Goal: Information Seeking & Learning: Find contact information

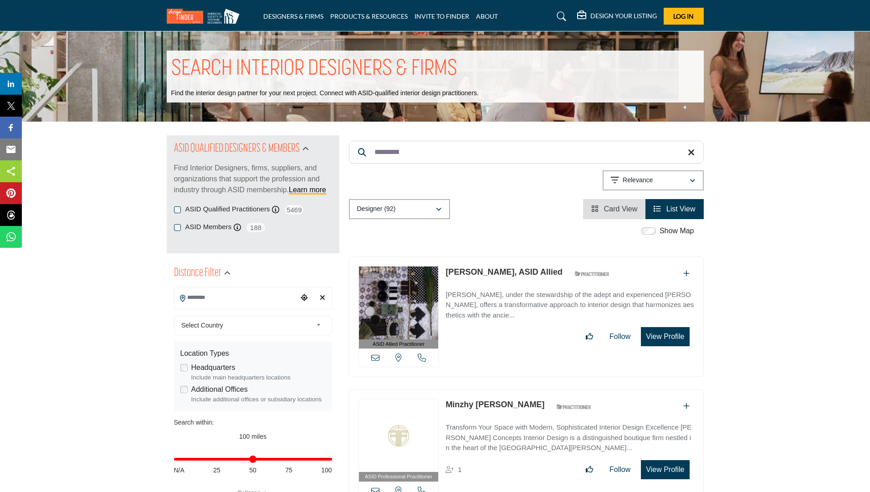
click at [240, 296] on input "Search Location" at bounding box center [235, 298] width 123 height 18
click at [244, 324] on span "Select Country" at bounding box center [246, 325] width 131 height 11
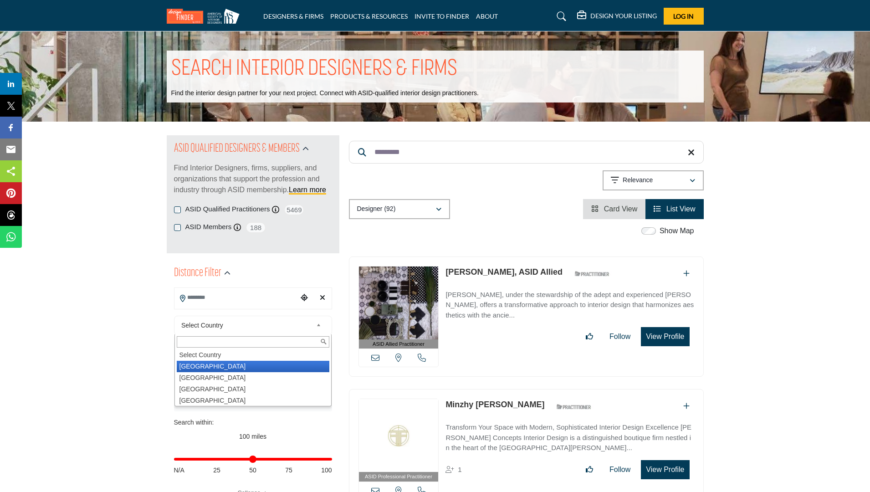
click at [237, 370] on li "United States" at bounding box center [253, 366] width 153 height 11
click at [241, 368] on div "Headquarters Include main headquarters locations" at bounding box center [252, 372] width 145 height 20
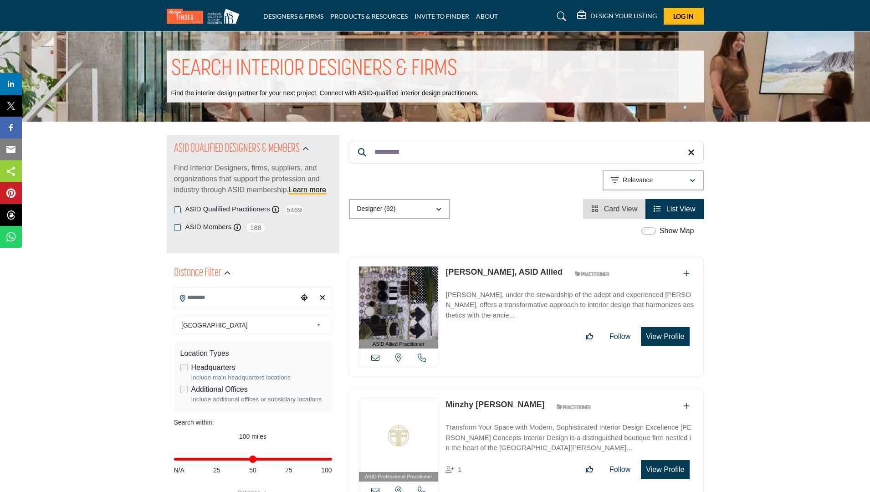
click at [275, 298] on input "Search Location" at bounding box center [235, 298] width 123 height 18
click at [301, 297] on icon "Choose your current location" at bounding box center [304, 297] width 7 height 7
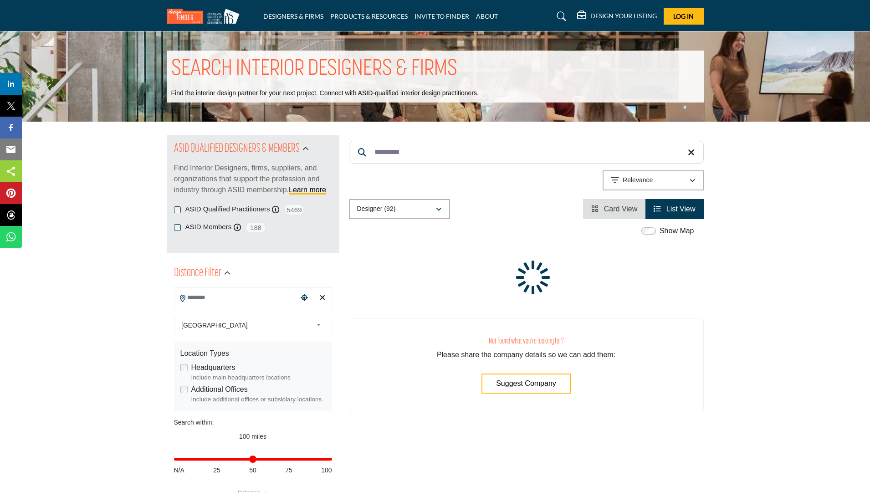
click at [255, 302] on input "Search Location" at bounding box center [235, 298] width 123 height 18
type input "**********"
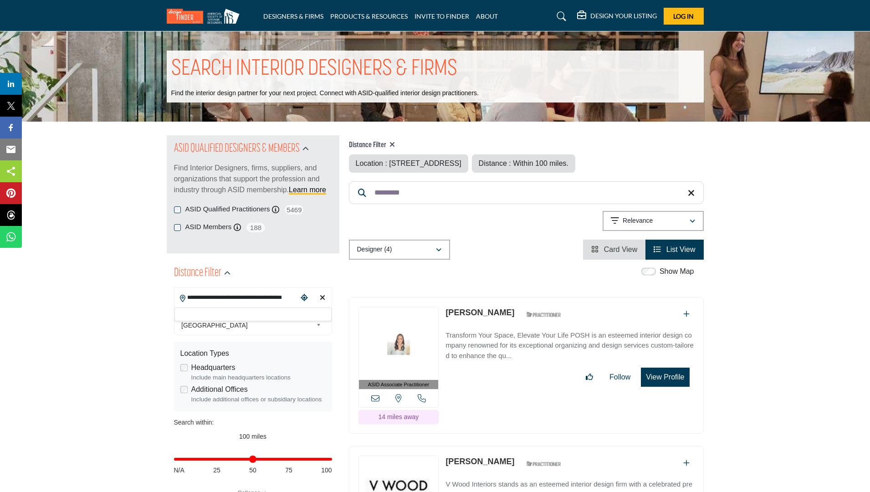
click at [248, 303] on input "**********" at bounding box center [235, 298] width 123 height 18
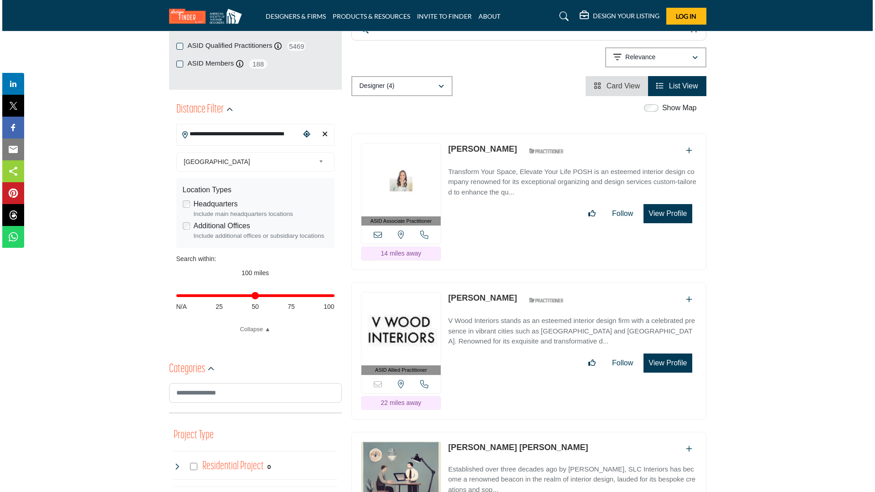
scroll to position [122, 0]
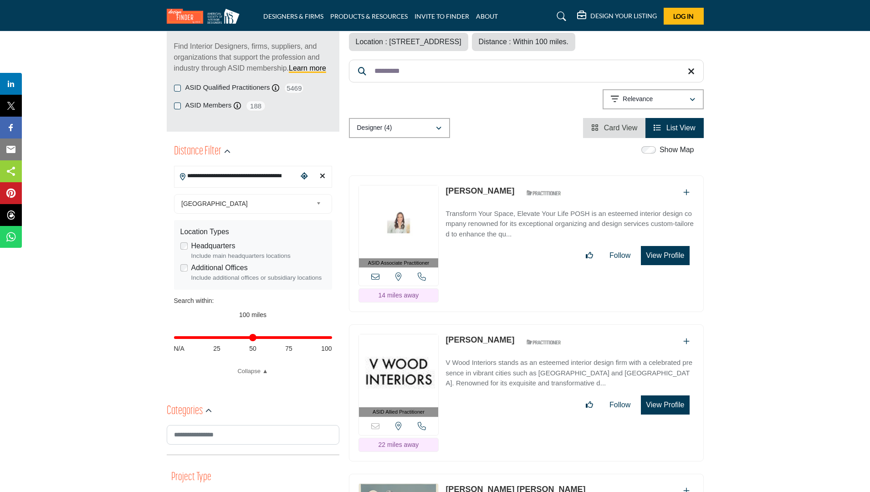
click at [662, 253] on button "View Profile" at bounding box center [665, 255] width 48 height 19
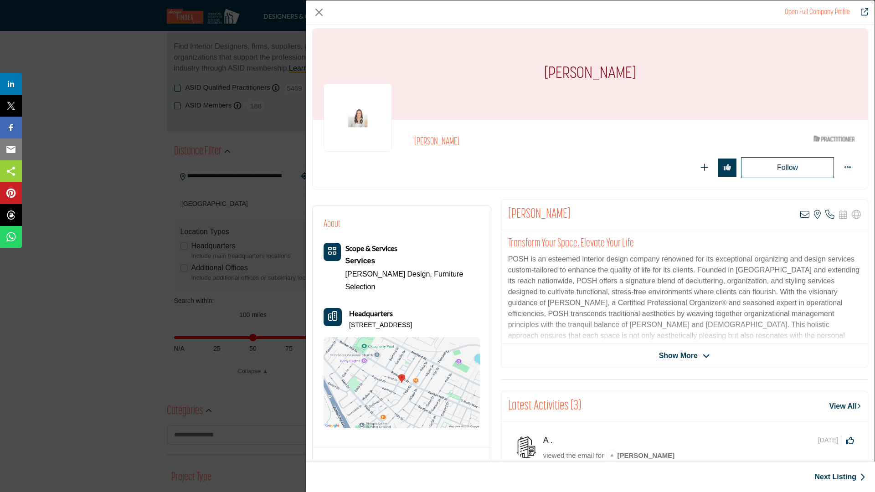
scroll to position [4, 0]
click at [664, 342] on div "Heidi Solomon View email address of this listing View the location of this list…" at bounding box center [684, 282] width 367 height 169
click at [671, 357] on span "Show More" at bounding box center [678, 354] width 39 height 11
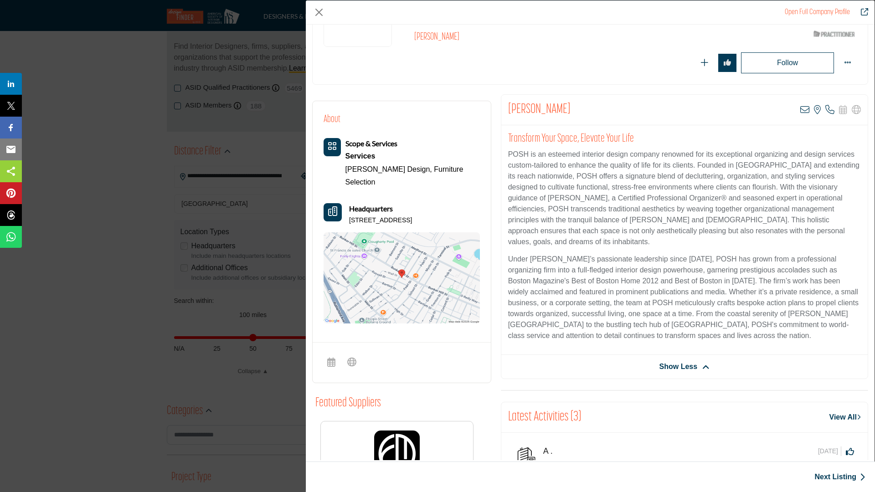
scroll to position [0, 0]
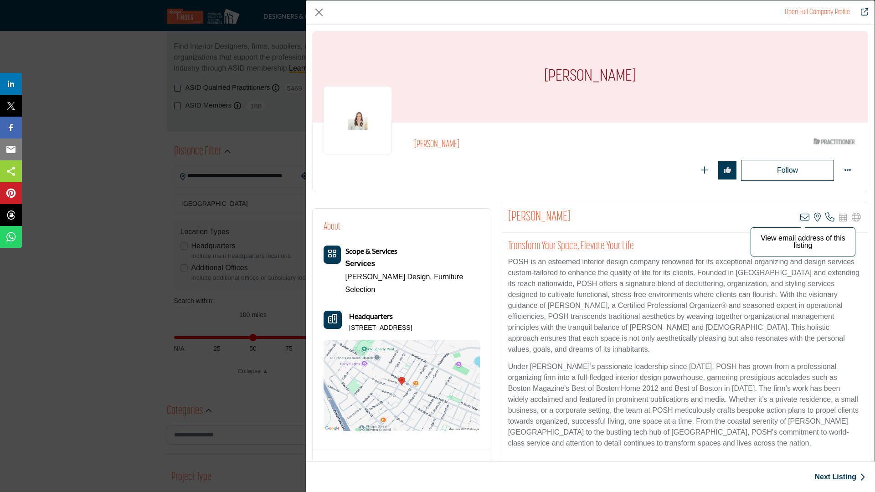
click at [800, 214] on icon "Company Data Modal" at bounding box center [804, 217] width 9 height 9
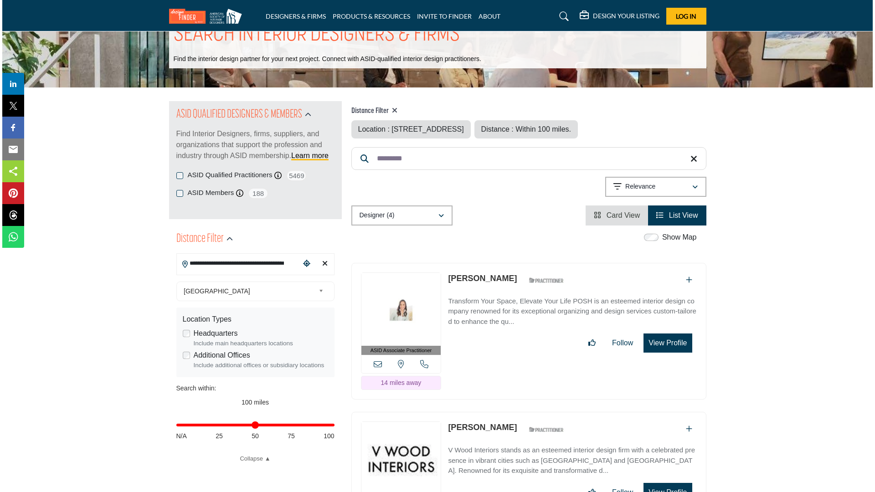
scroll to position [64, 0]
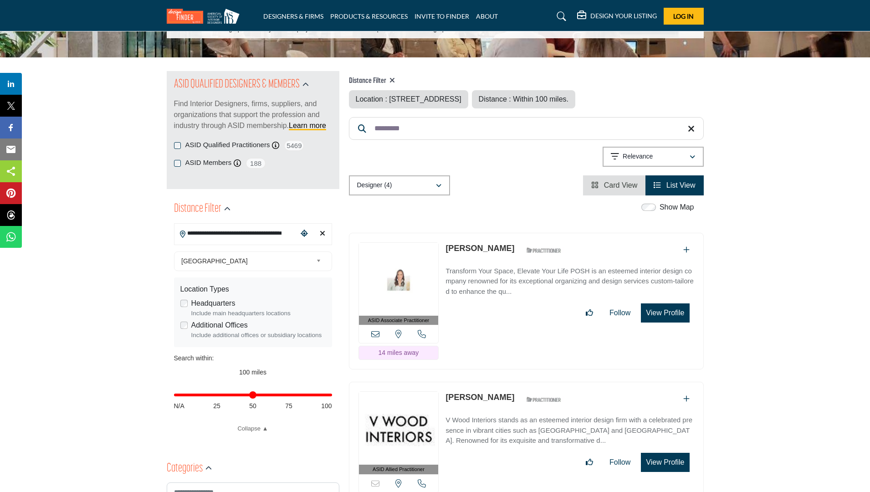
click at [671, 310] on button "View Profile" at bounding box center [665, 312] width 48 height 19
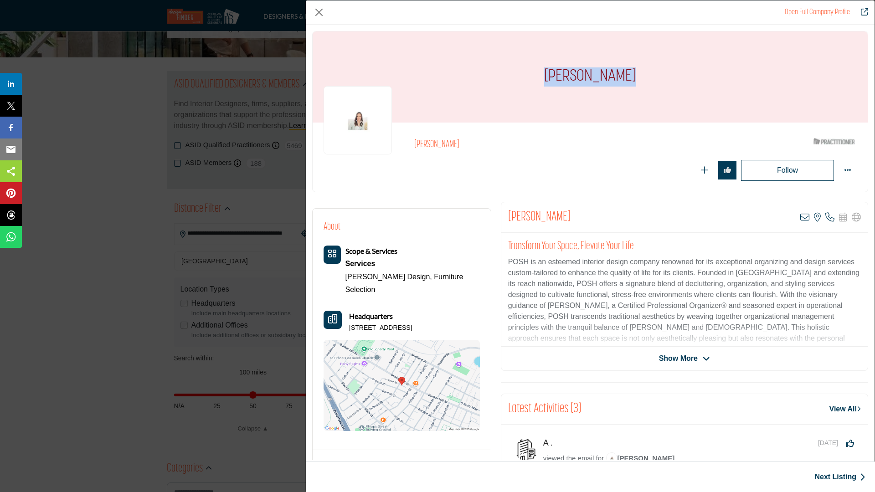
drag, startPoint x: 552, startPoint y: 75, endPoint x: 633, endPoint y: 77, distance: 81.6
click at [633, 77] on div "Heidi Solomon" at bounding box center [590, 76] width 555 height 91
copy h1 "Heidi Solomon"
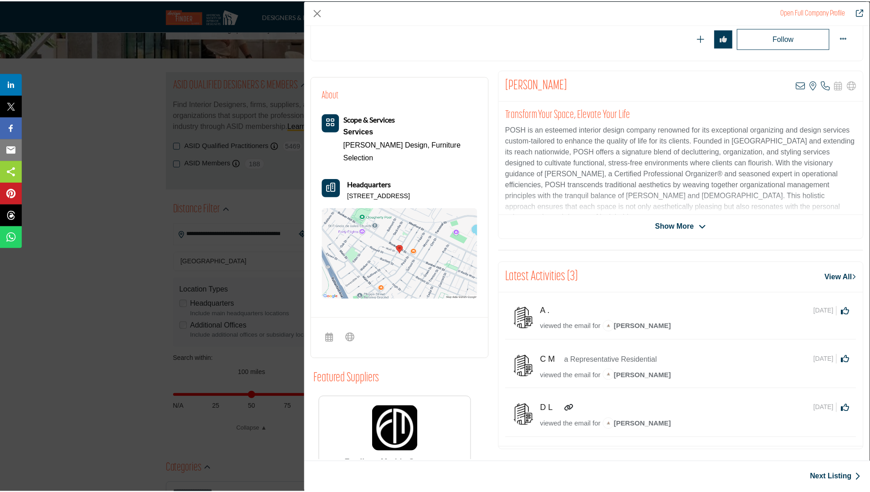
scroll to position [133, 0]
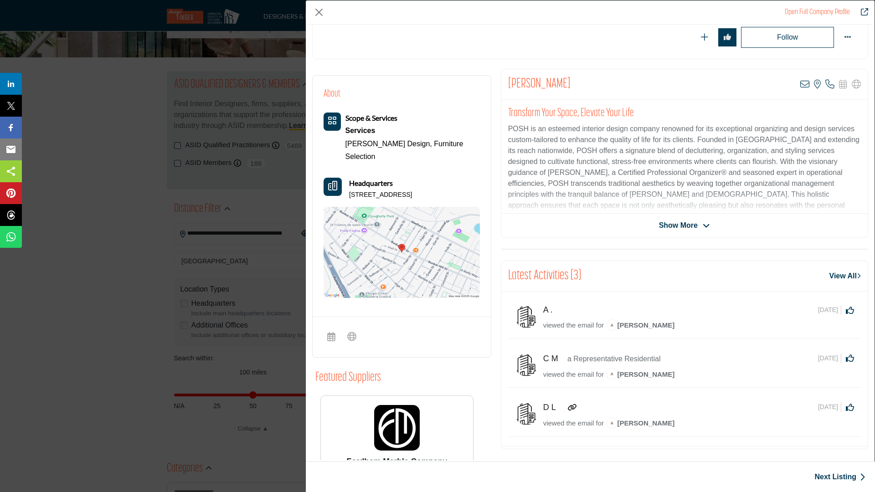
click at [73, 333] on div "Open Full Company Profile Heidi Solomon ASID Qualified Practitioner who validat…" at bounding box center [437, 246] width 875 height 492
click at [59, 371] on div "Open Full Company Profile Heidi Solomon ASID Qualified Practitioner who validat…" at bounding box center [437, 246] width 875 height 492
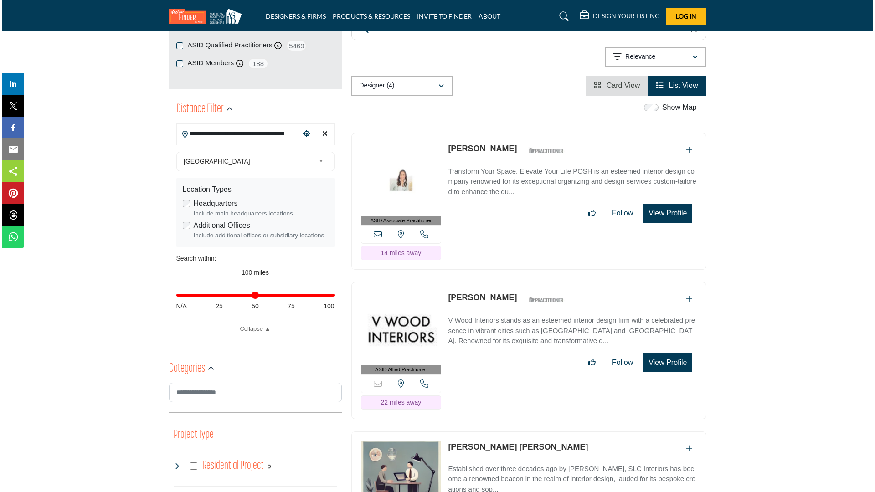
scroll to position [207, 0]
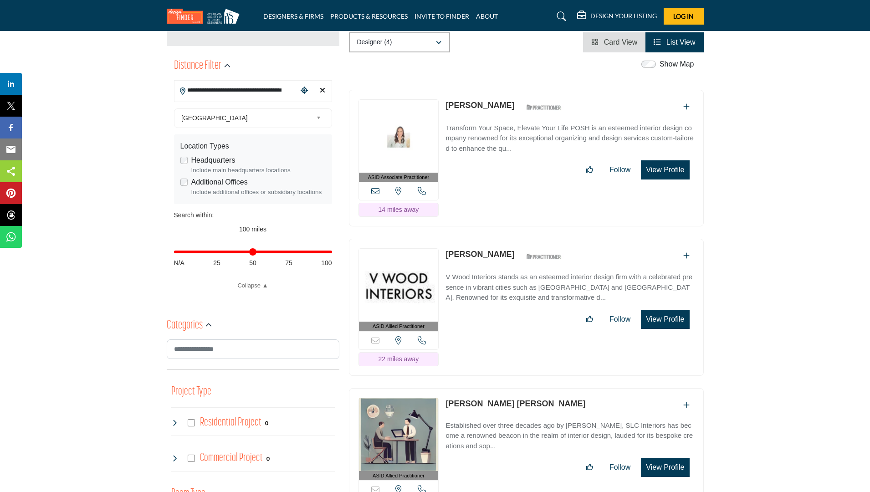
click at [652, 319] on button "View Profile" at bounding box center [665, 319] width 48 height 19
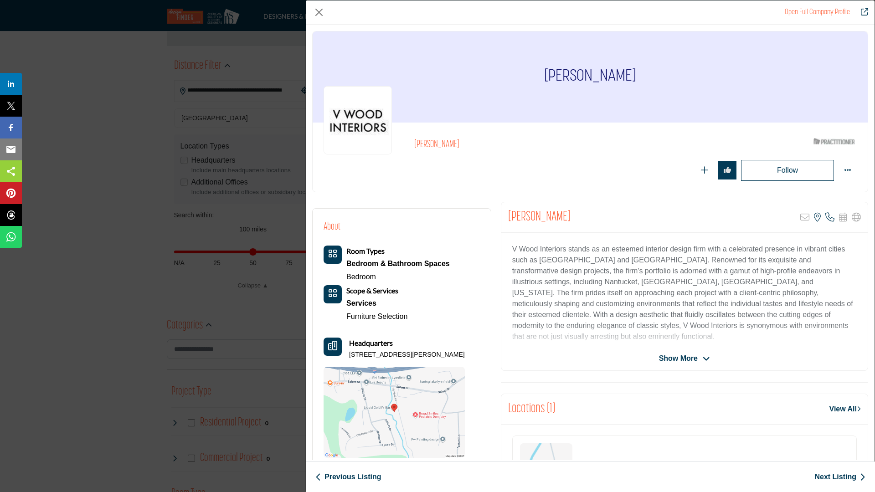
click at [684, 355] on span "Show More" at bounding box center [678, 358] width 39 height 11
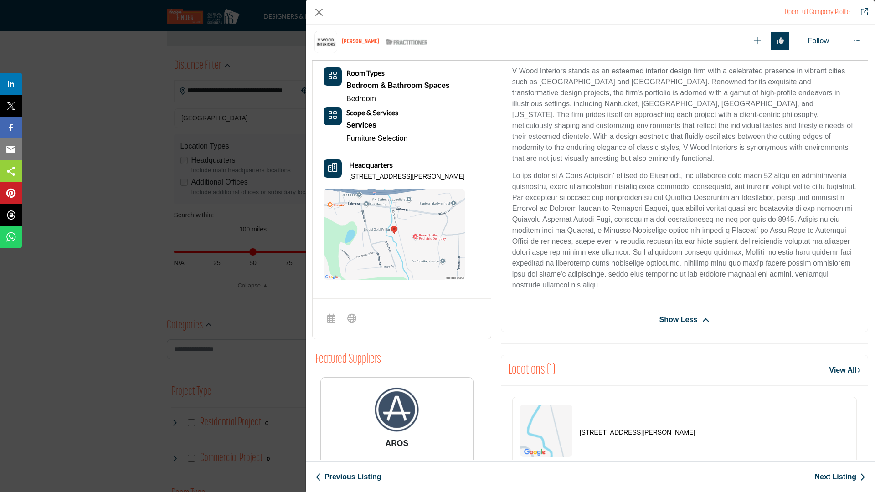
scroll to position [302, 0]
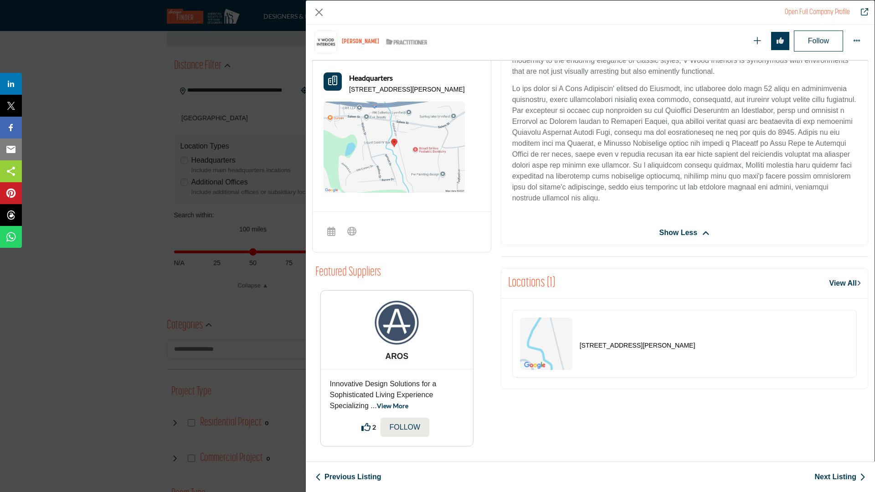
click at [682, 281] on div "Locations (1) View All" at bounding box center [684, 283] width 366 height 31
click at [839, 278] on link "View All" at bounding box center [844, 283] width 31 height 11
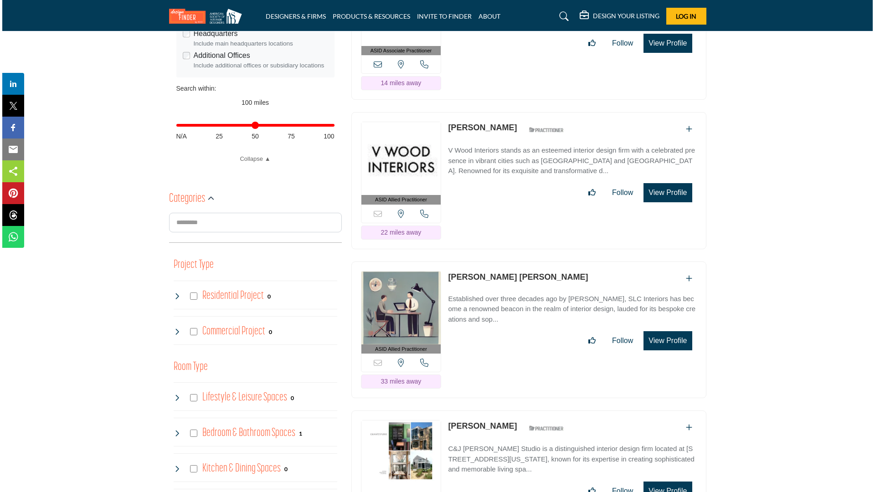
scroll to position [334, 0]
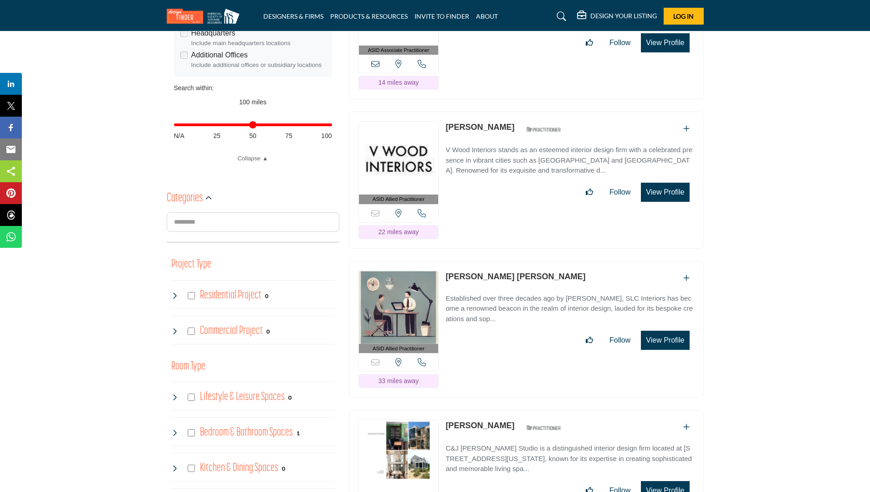
click at [676, 342] on button "View Profile" at bounding box center [665, 340] width 48 height 19
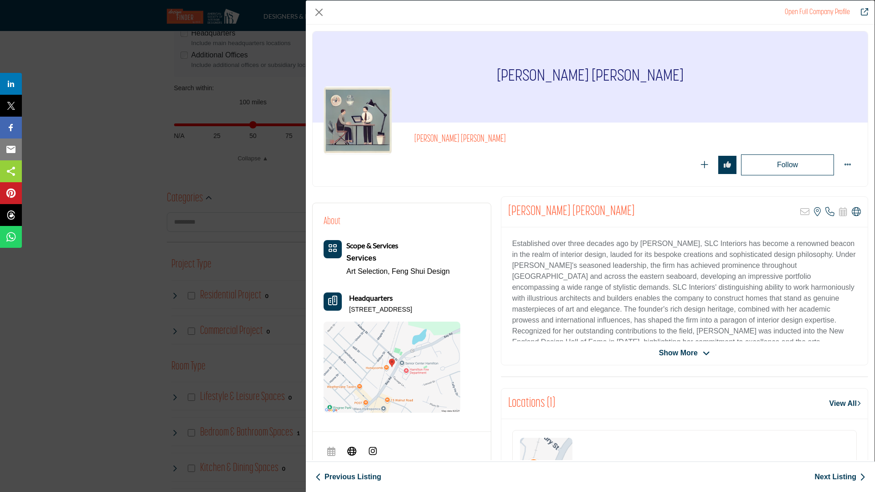
click at [688, 353] on span "Show More" at bounding box center [678, 353] width 39 height 11
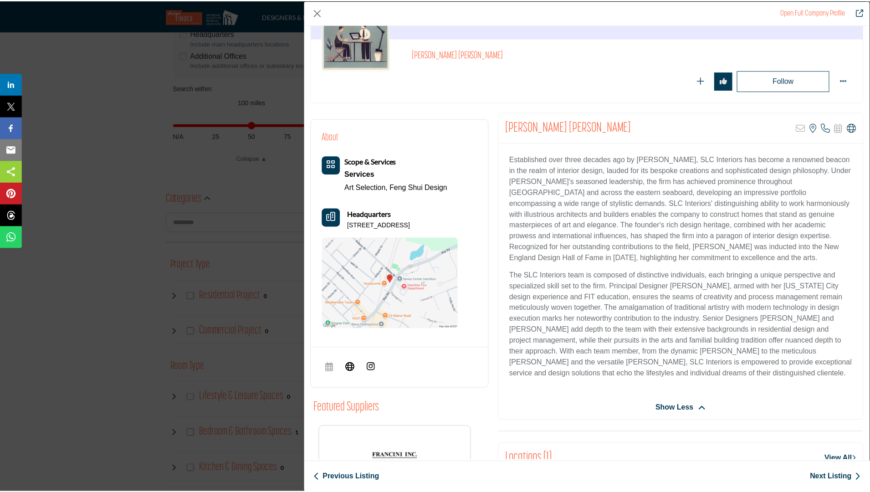
scroll to position [54, 0]
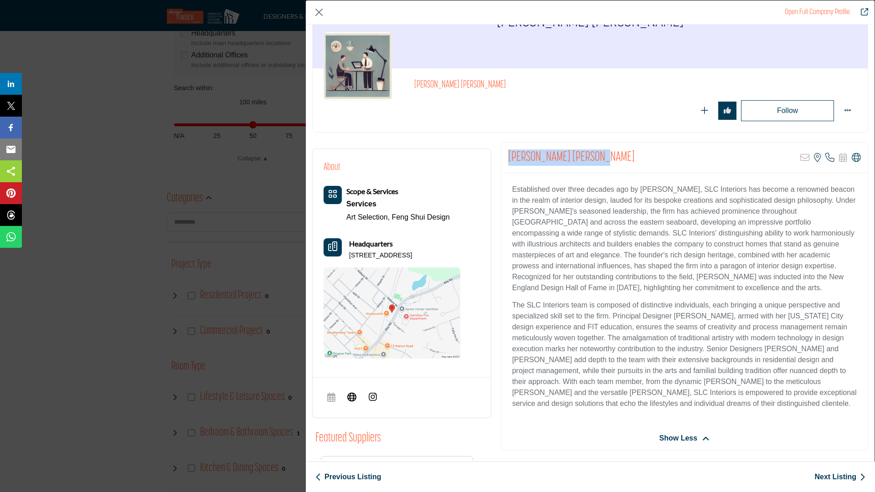
drag, startPoint x: 600, startPoint y: 159, endPoint x: 498, endPoint y: 156, distance: 101.2
click at [498, 156] on div "Susanne Carina Csongor Sorry, but this listing is on a subscription plan which …" at bounding box center [684, 381] width 377 height 479
copy h2 "Susanne Carina Csongor"
click at [321, 12] on button "Close" at bounding box center [319, 12] width 14 height 14
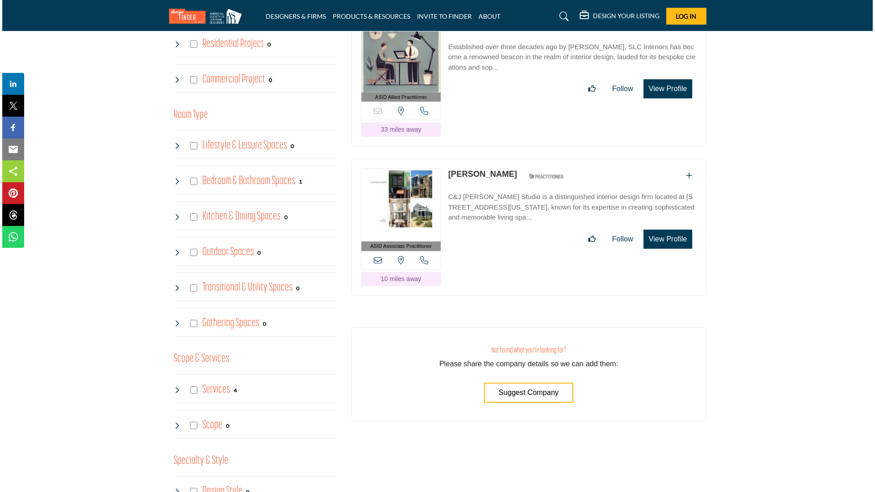
scroll to position [585, 0]
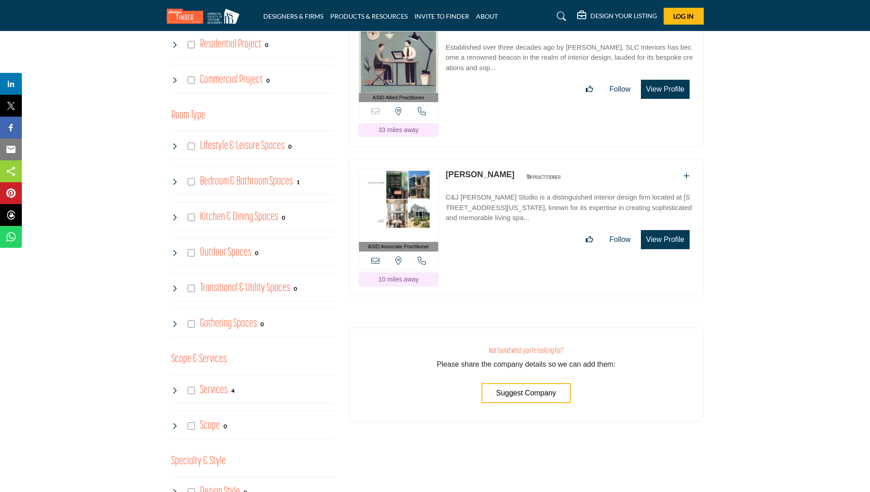
click at [657, 238] on button "View Profile" at bounding box center [665, 239] width 48 height 19
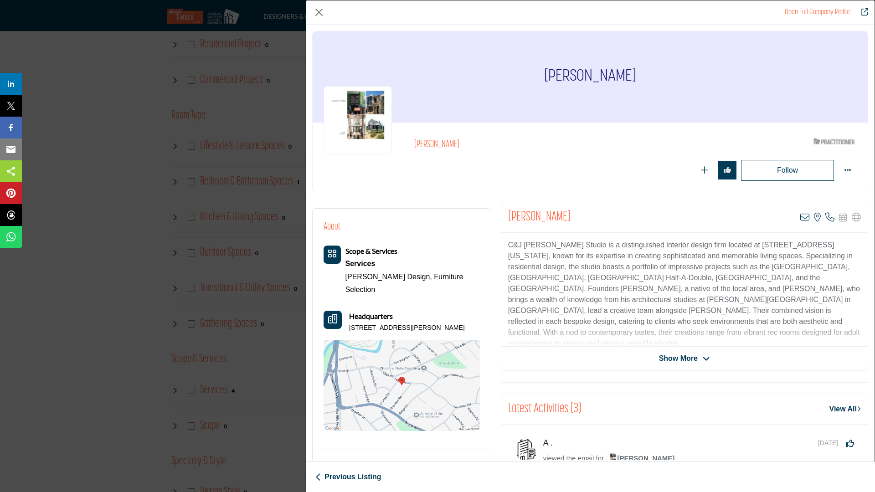
click at [687, 359] on span "Show More" at bounding box center [678, 358] width 39 height 11
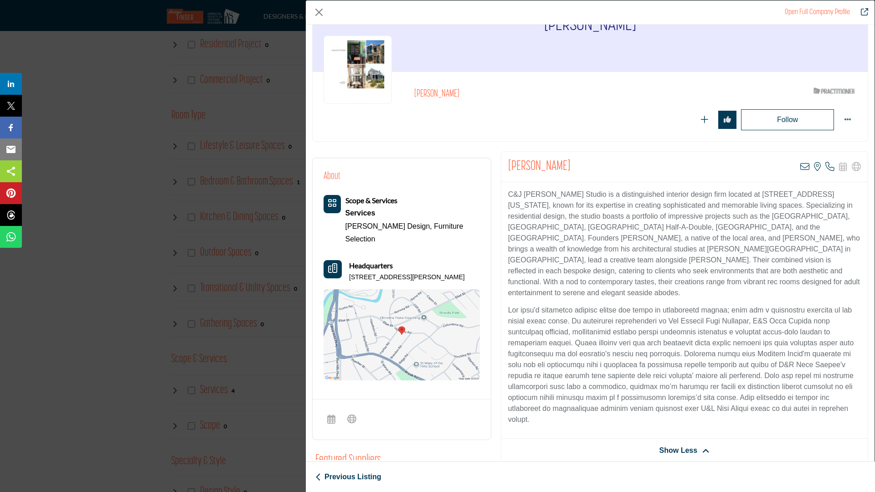
scroll to position [44, 0]
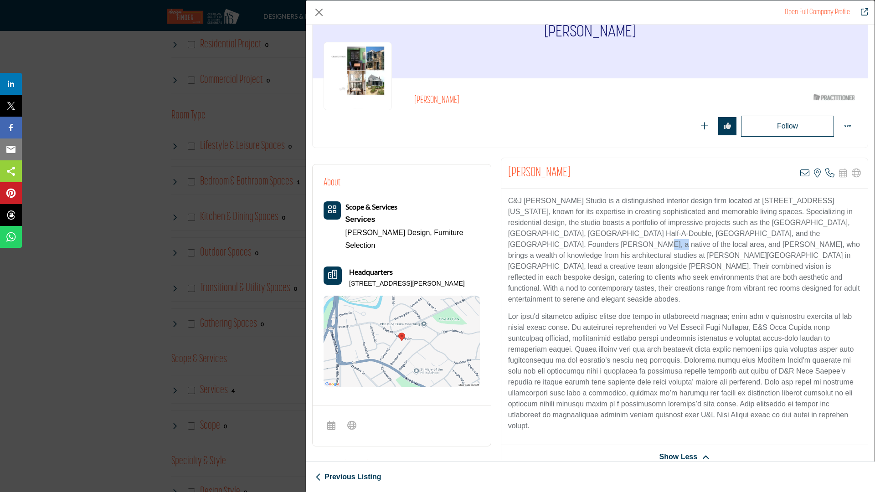
drag, startPoint x: 544, startPoint y: 241, endPoint x: 528, endPoint y: 247, distance: 16.9
click at [528, 247] on p "C&J Katz Studio is a distinguished interior design firm located at 60 K Street …" at bounding box center [684, 249] width 353 height 109
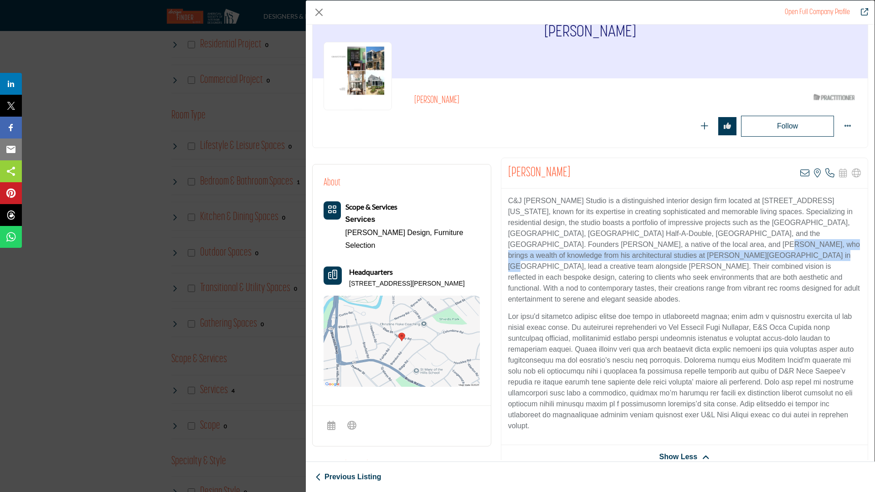
drag, startPoint x: 647, startPoint y: 245, endPoint x: 695, endPoint y: 250, distance: 48.1
click at [695, 250] on p "C&J Katz Studio is a distinguished interior design firm located at 60 K Street …" at bounding box center [684, 249] width 353 height 109
click at [682, 246] on p "C&J Katz Studio is a distinguished interior design firm located at 60 K Street …" at bounding box center [684, 249] width 353 height 109
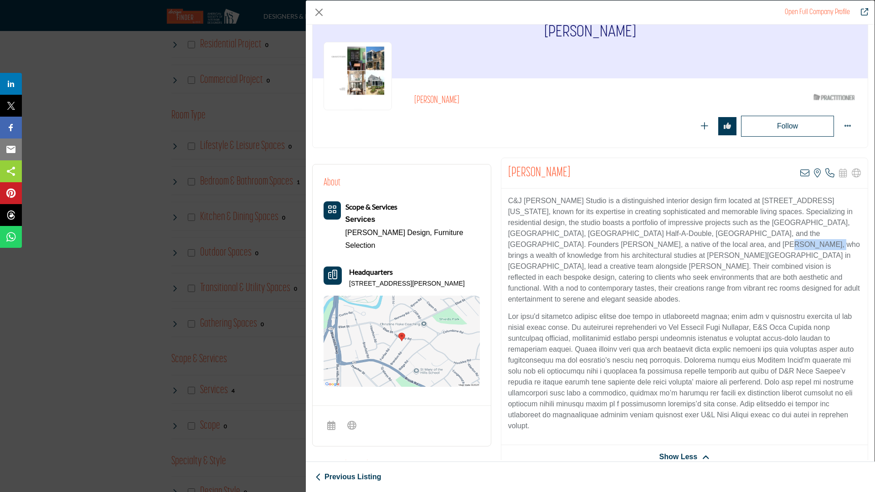
drag, startPoint x: 683, startPoint y: 245, endPoint x: 646, endPoint y: 247, distance: 36.5
click at [646, 247] on p "C&J Katz Studio is a distinguished interior design firm located at 60 K Street …" at bounding box center [684, 249] width 353 height 109
copy p "Jeffrey Katz"
drag, startPoint x: 559, startPoint y: 203, endPoint x: 506, endPoint y: 203, distance: 53.8
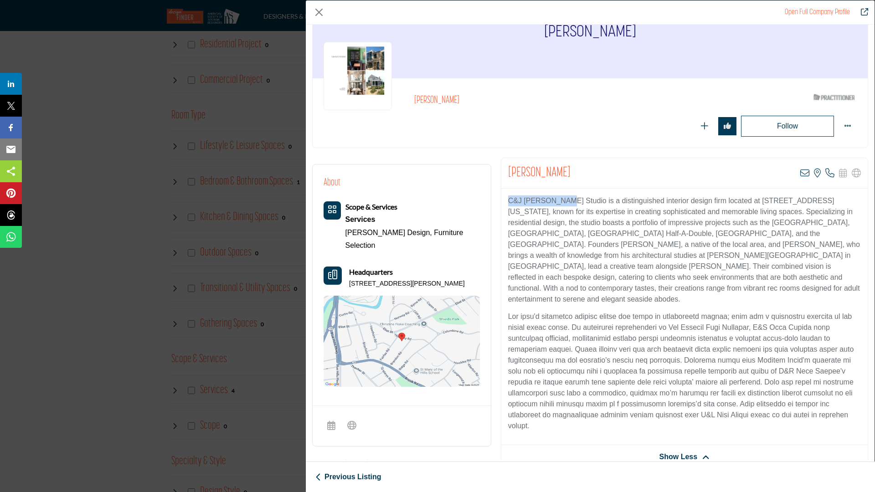
click at [506, 203] on div "C&J Katz Studio is a distinguished interior design firm located at 60 K Street …" at bounding box center [684, 317] width 366 height 256
copy p "C&J Katz Studio"
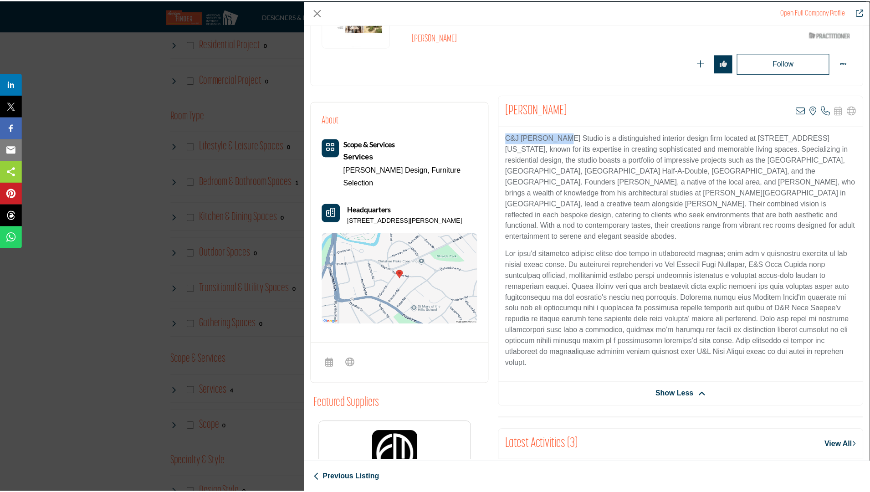
scroll to position [237, 0]
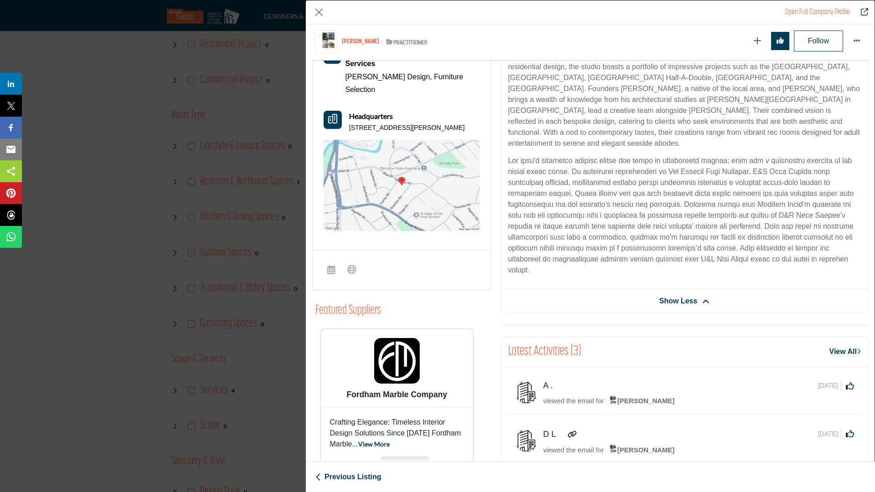
click at [81, 169] on div "Open Full Company Profile Quin Robertson ASID Qualified Practitioner who valida…" at bounding box center [437, 246] width 875 height 492
drag, startPoint x: 315, startPoint y: 10, endPoint x: 315, endPoint y: 442, distance: 431.9
click at [315, 10] on button "Close" at bounding box center [319, 12] width 14 height 14
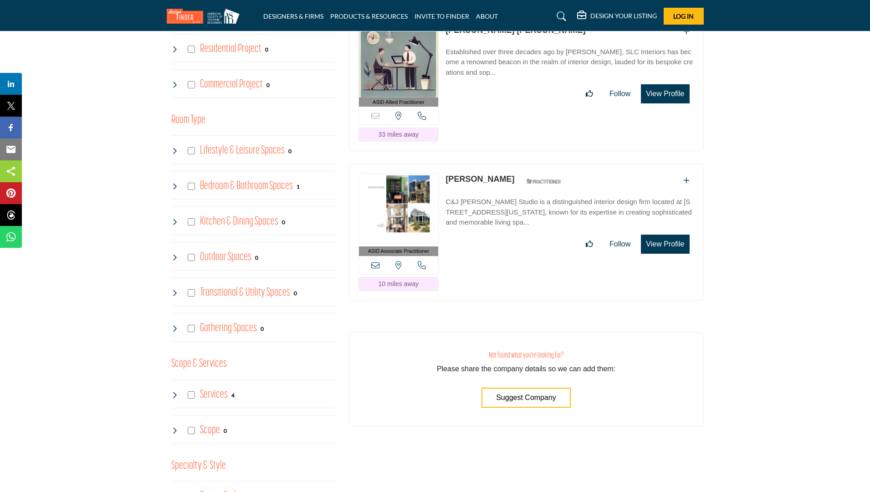
scroll to position [579, 0]
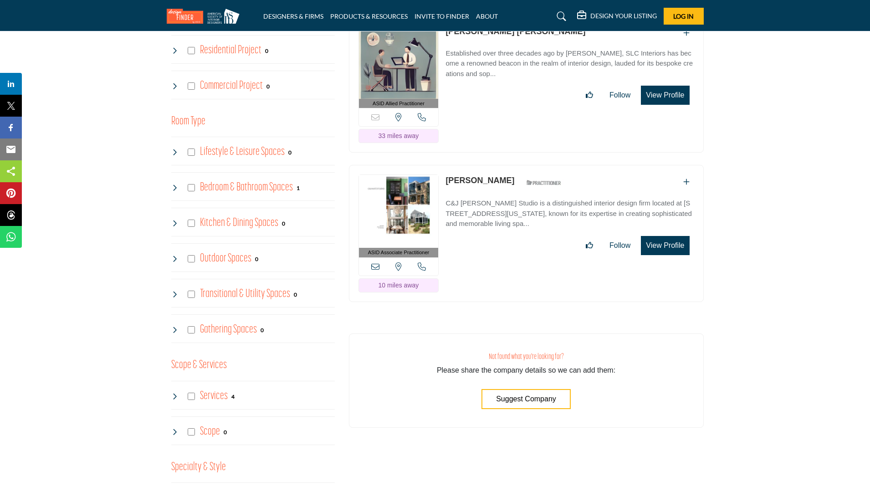
click at [672, 239] on button "View Profile" at bounding box center [665, 245] width 48 height 19
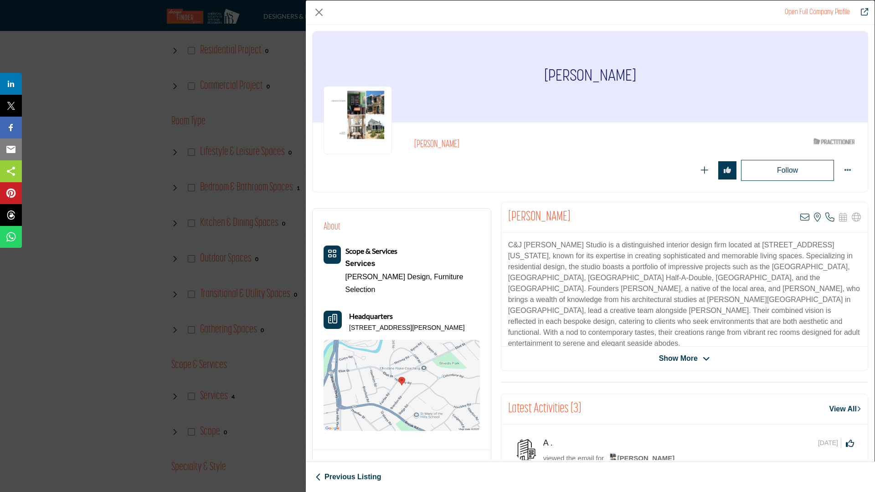
click at [124, 184] on div "Open Full Company Profile Quin Robertson ASID Qualified Practitioner who valida…" at bounding box center [437, 246] width 875 height 492
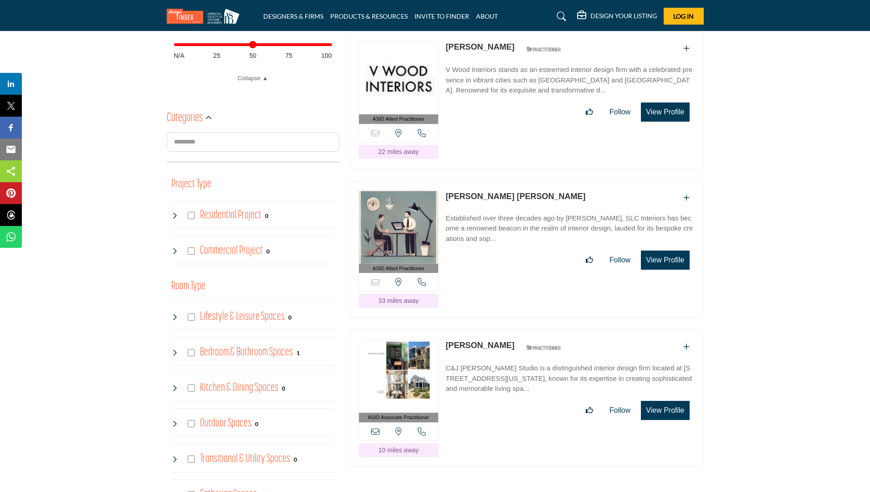
scroll to position [312, 0]
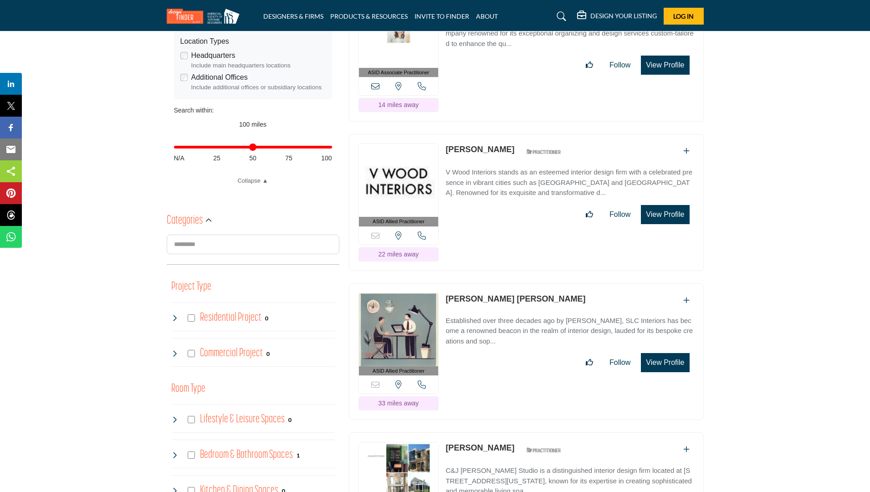
click at [645, 19] on h5 "DESIGN YOUR LISTING" at bounding box center [623, 16] width 67 height 8
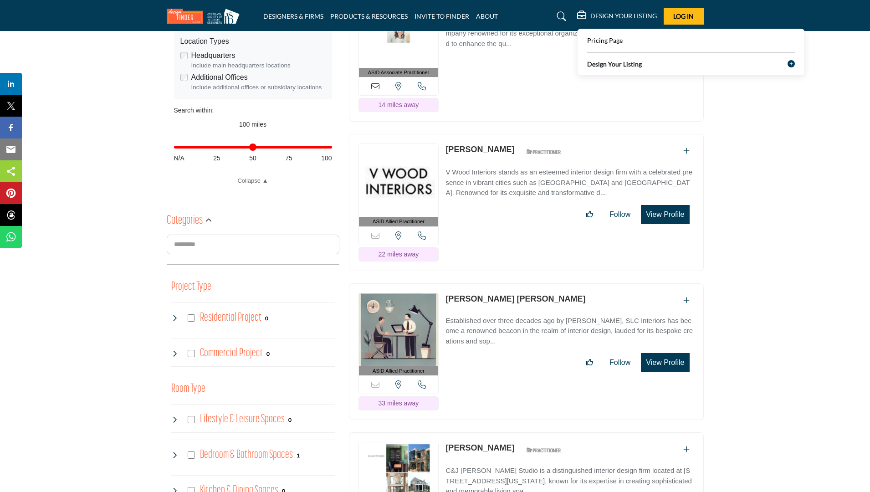
click at [629, 38] on div "Pricing Page" at bounding box center [691, 39] width 208 height 14
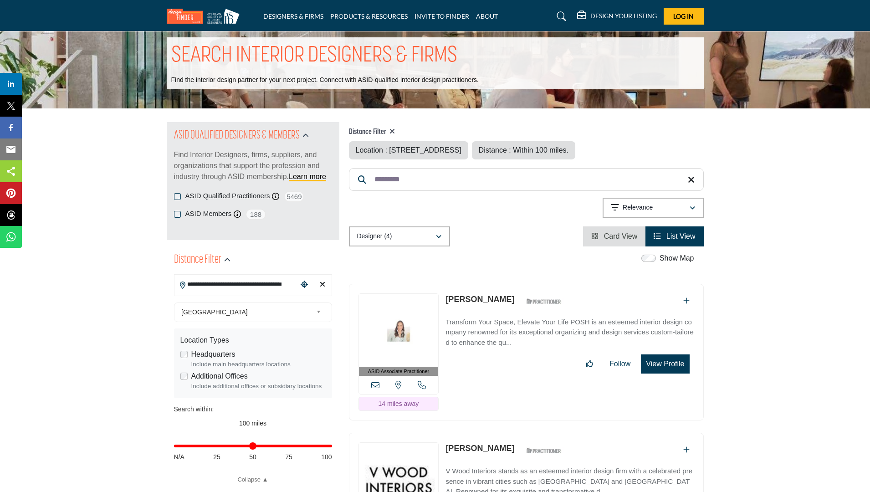
scroll to position [0, 0]
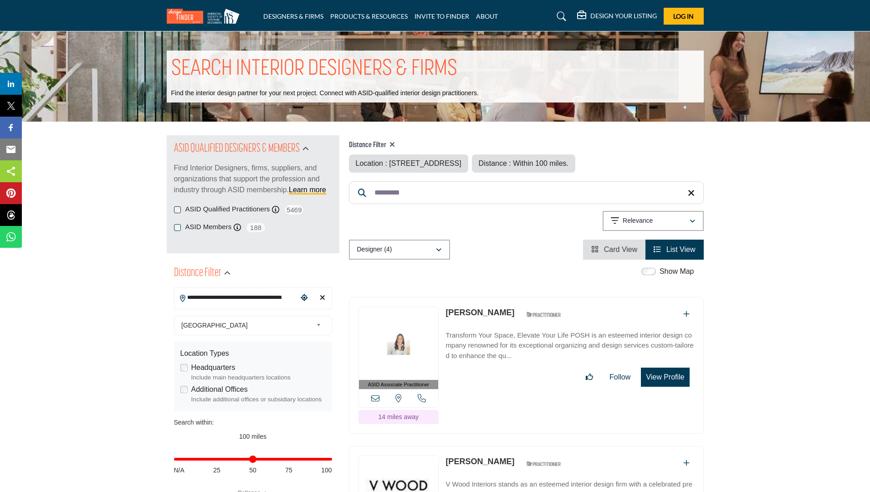
click at [617, 17] on h5 "DESIGN YOUR LISTING" at bounding box center [623, 16] width 67 height 8
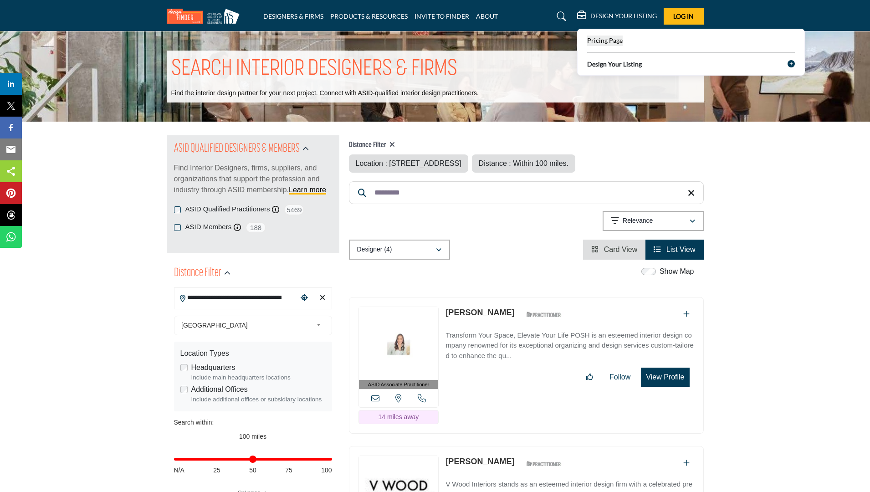
click at [617, 39] on span "Pricing Page" at bounding box center [605, 40] width 36 height 8
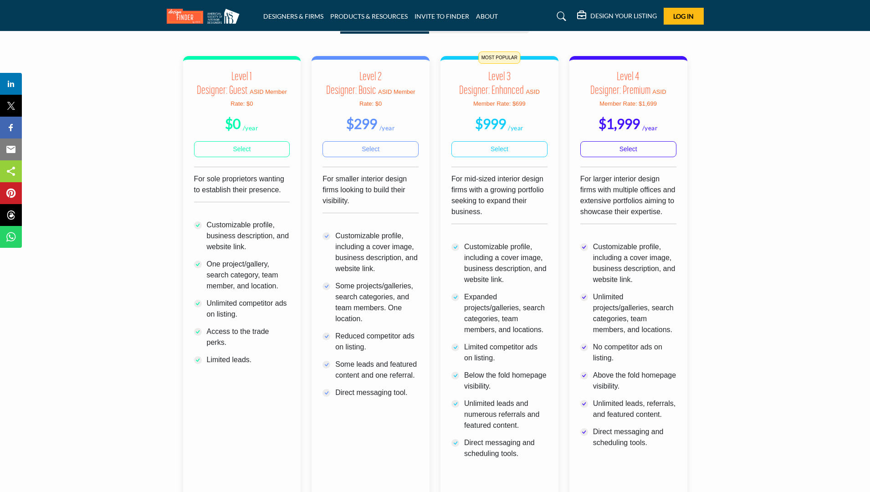
scroll to position [277, 0]
